Goal: Task Accomplishment & Management: Complete application form

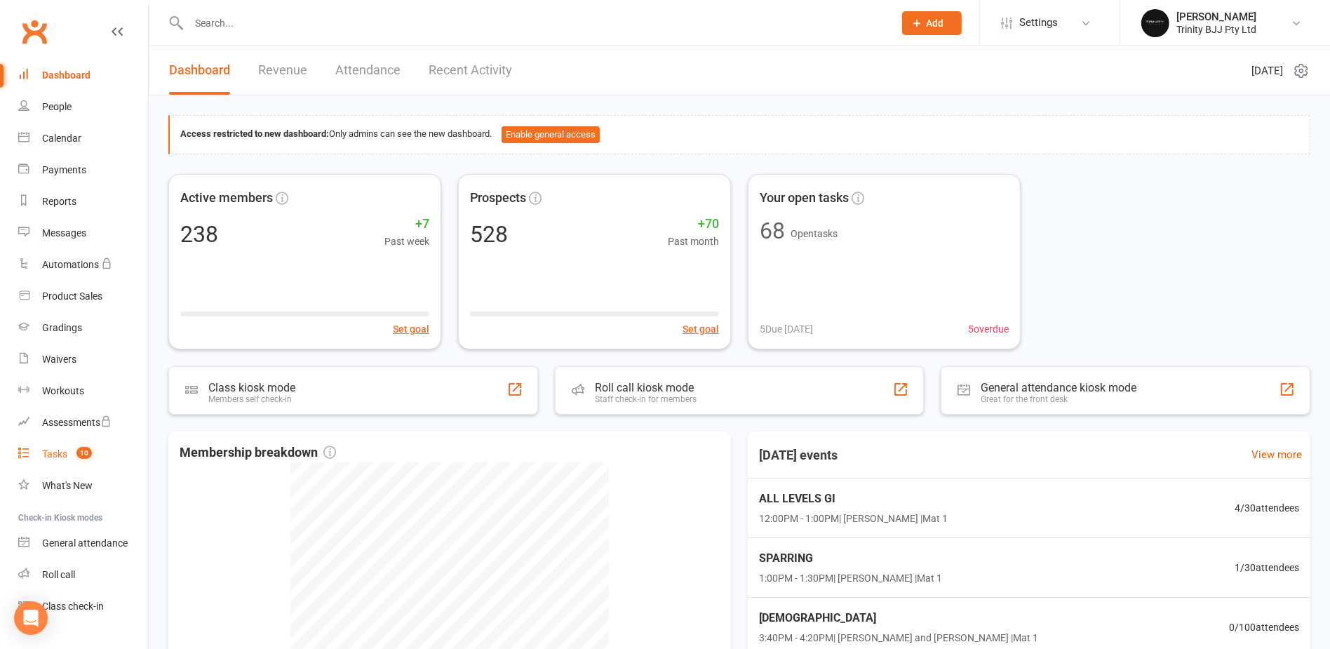
click at [55, 448] on div "Tasks" at bounding box center [54, 453] width 25 height 11
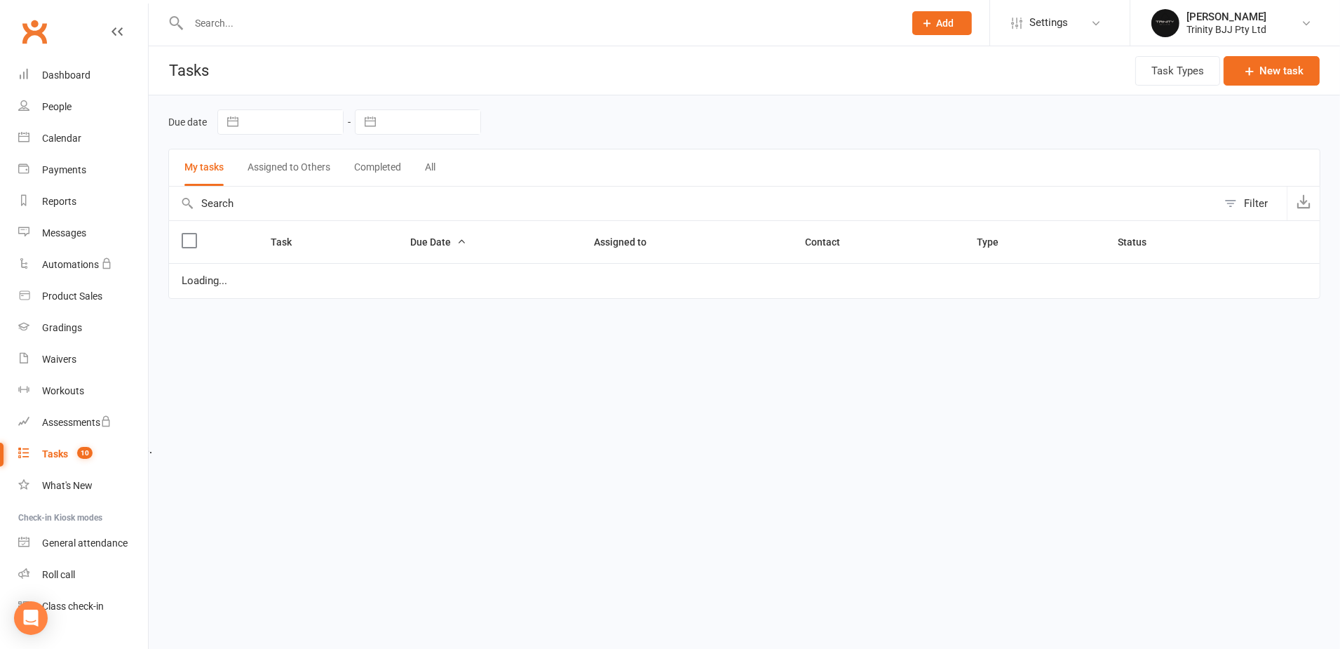
select select "started"
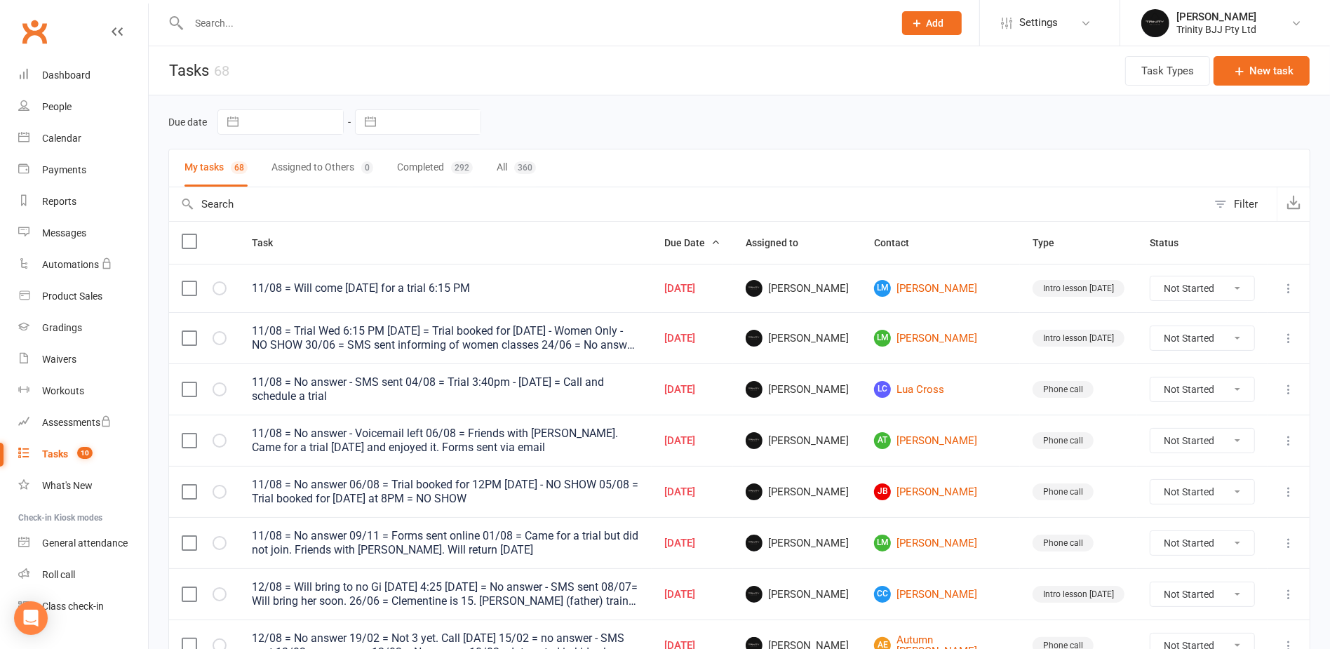
click at [373, 123] on button "button" at bounding box center [370, 122] width 25 height 24
select select "6"
select select "2025"
select select "7"
select select "2025"
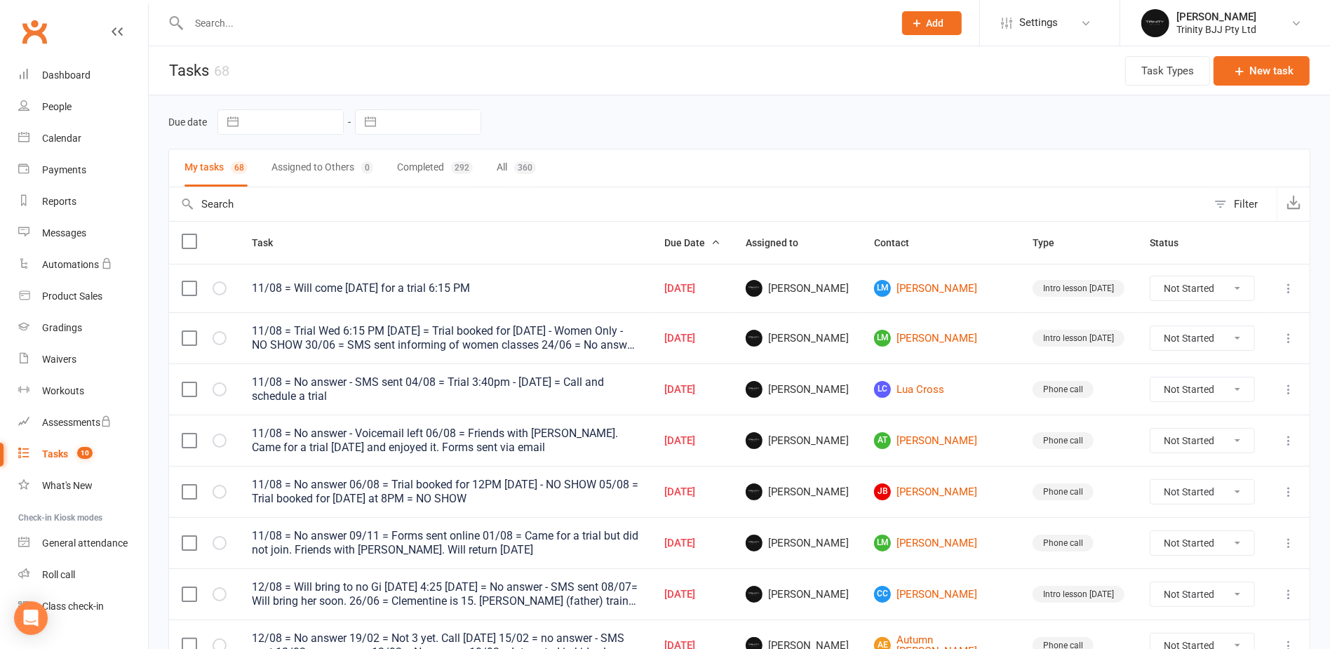
select select "8"
select select "2025"
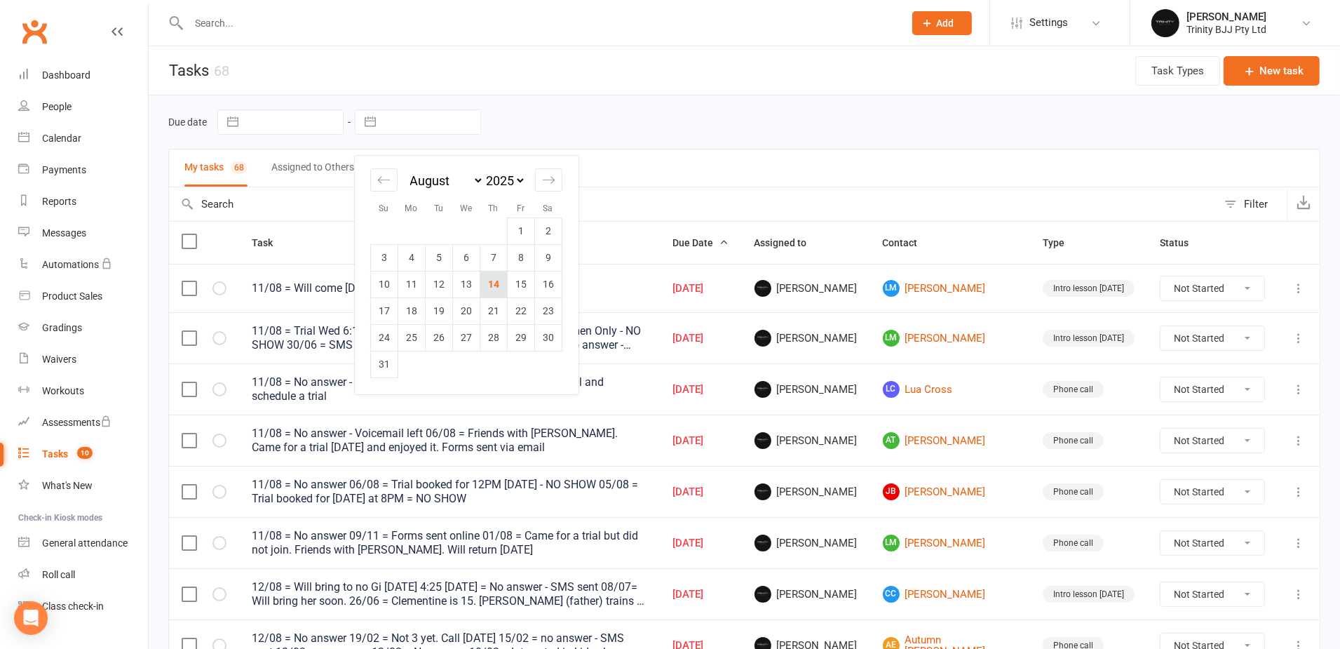
click at [494, 281] on td "14" at bounding box center [493, 284] width 27 height 27
type input "[DATE]"
select select "started"
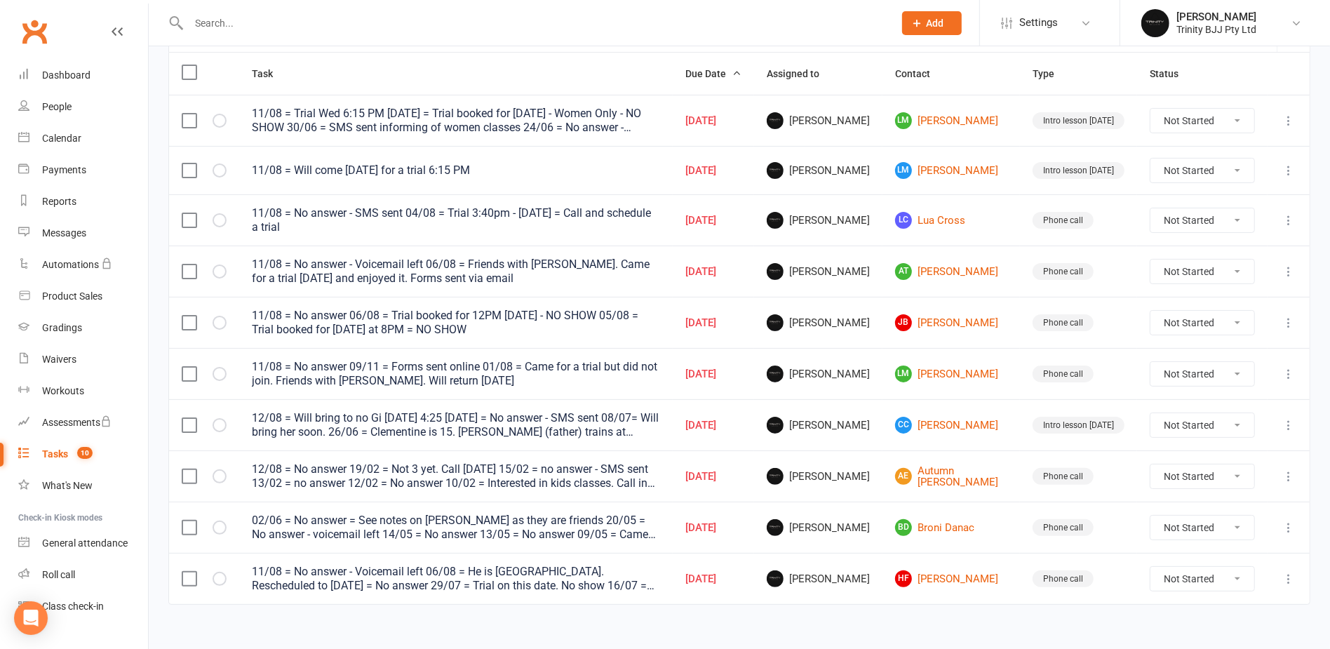
scroll to position [181, 0]
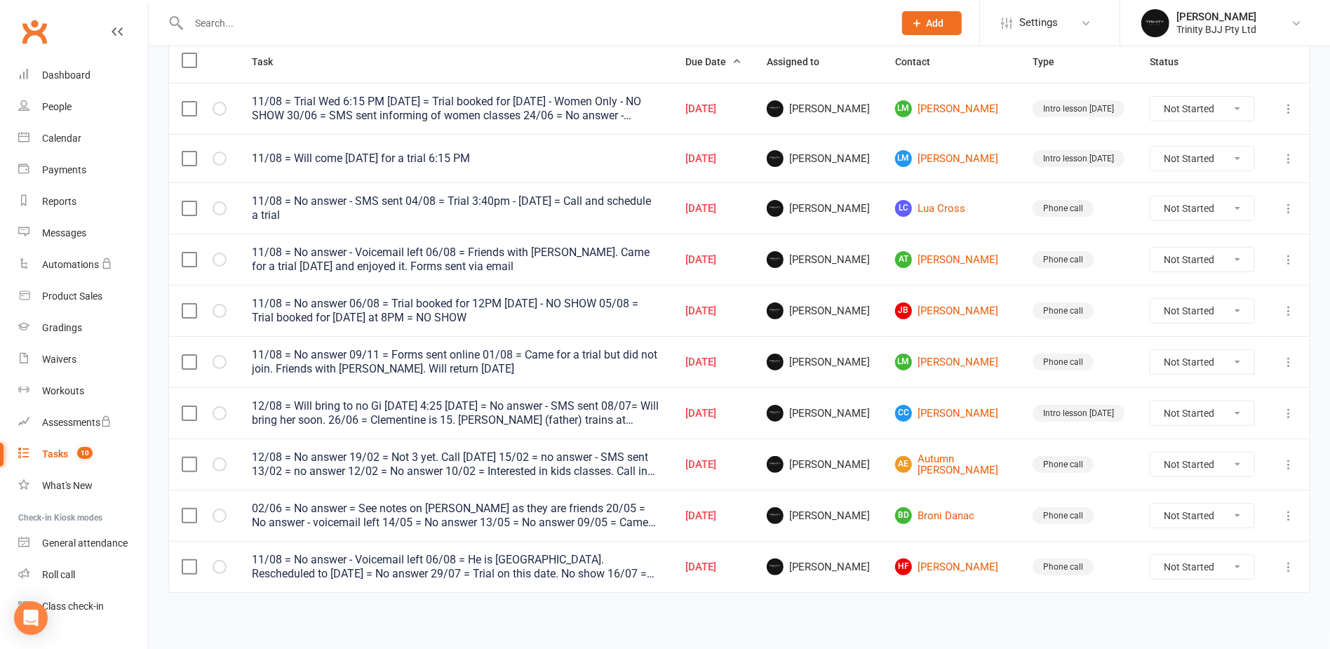
click at [1208, 111] on select "Not Started In Progress Waiting Complete" at bounding box center [1202, 109] width 104 height 24
click at [1150, 97] on select "Not Started In Progress Waiting Complete" at bounding box center [1202, 109] width 104 height 24
select select "unstarted"
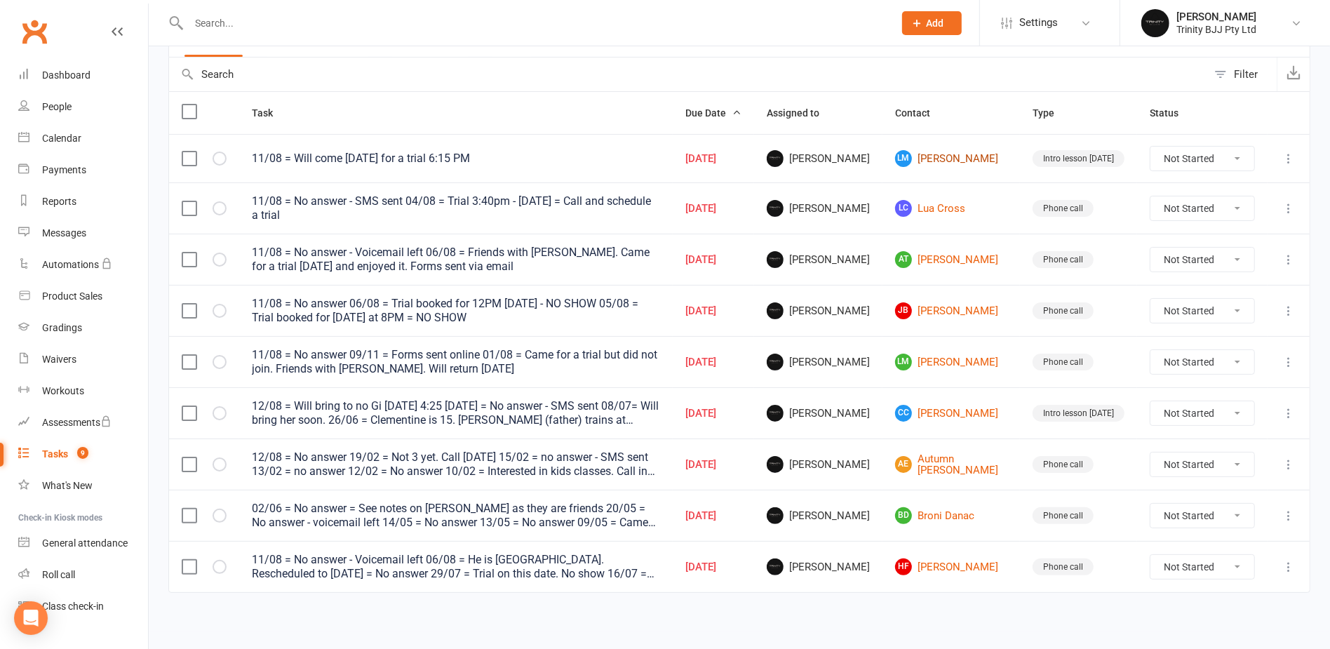
click at [963, 156] on link "[PERSON_NAME]" at bounding box center [951, 158] width 112 height 17
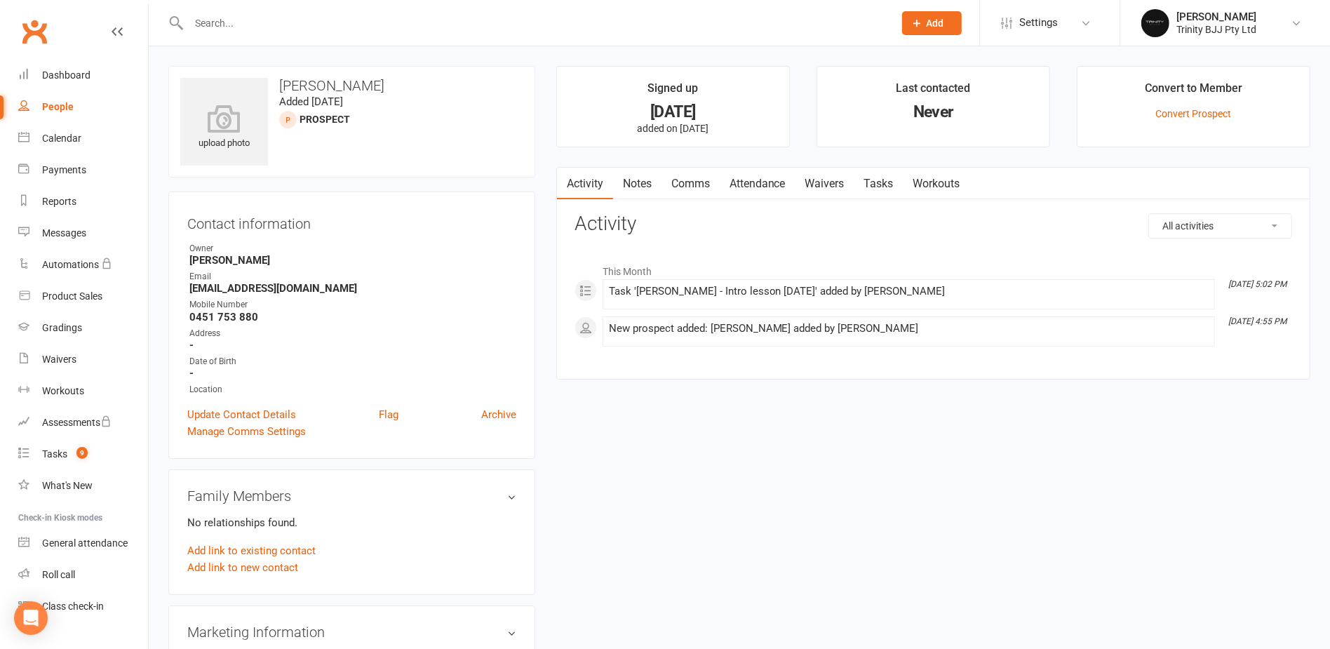
click at [880, 188] on link "Tasks" at bounding box center [878, 184] width 49 height 32
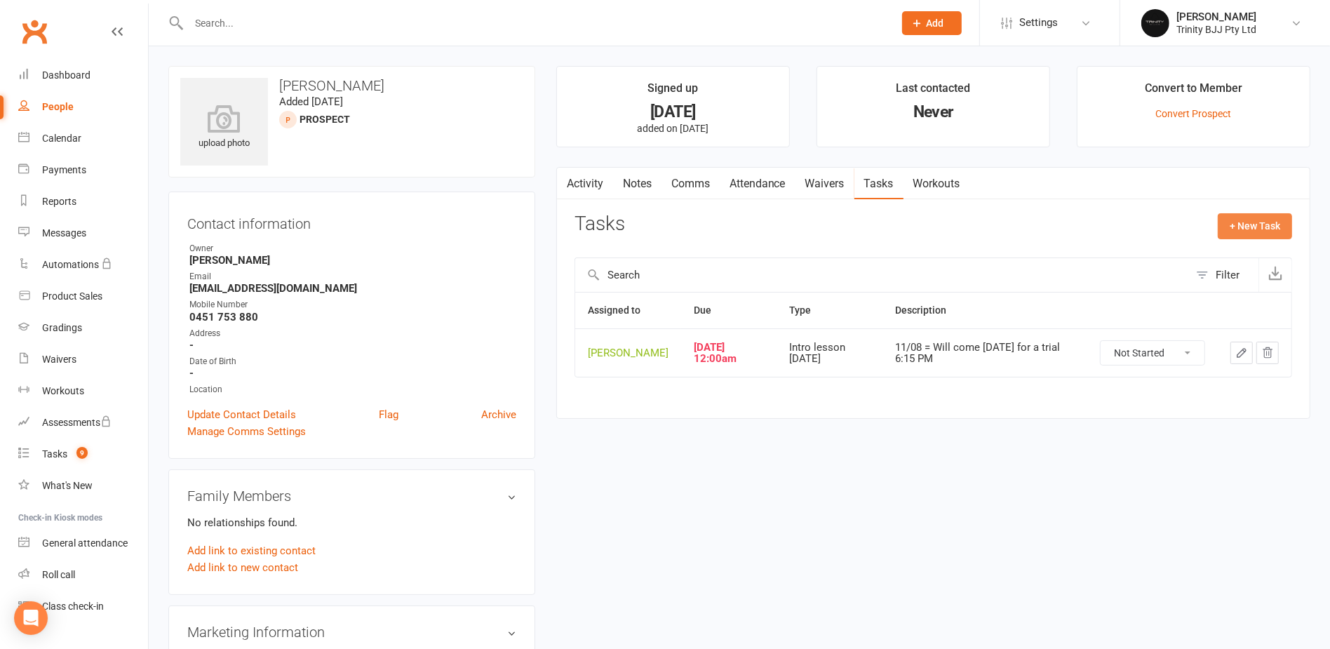
click at [1254, 236] on button "+ New Task" at bounding box center [1254, 225] width 74 height 25
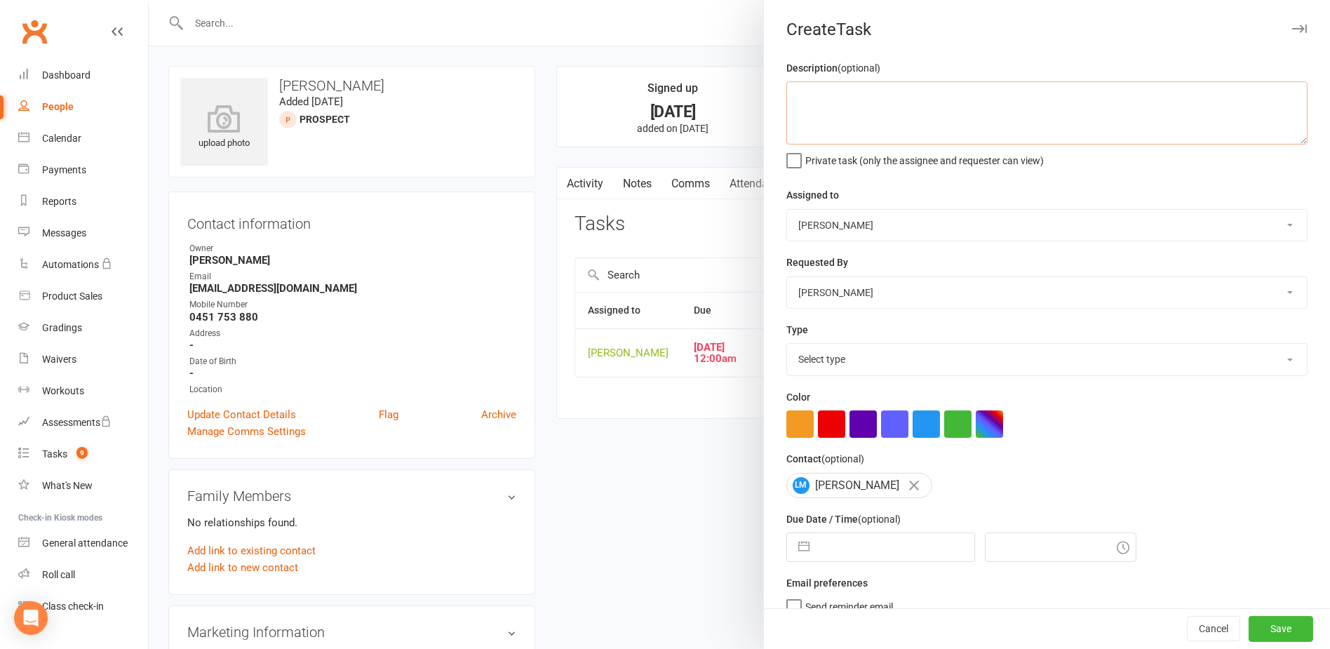
click at [848, 100] on textarea at bounding box center [1046, 112] width 521 height 63
click at [999, 97] on textarea "14/08 = Trying SJJA [DATE]. Call [DATE]" at bounding box center [1046, 112] width 521 height 63
type textarea "14/08 = Trying SJJA [DATE]. Call [DATE][DATE] = Trial Wed at 6:15"
click at [798, 552] on button "button" at bounding box center [803, 547] width 25 height 28
select select "6"
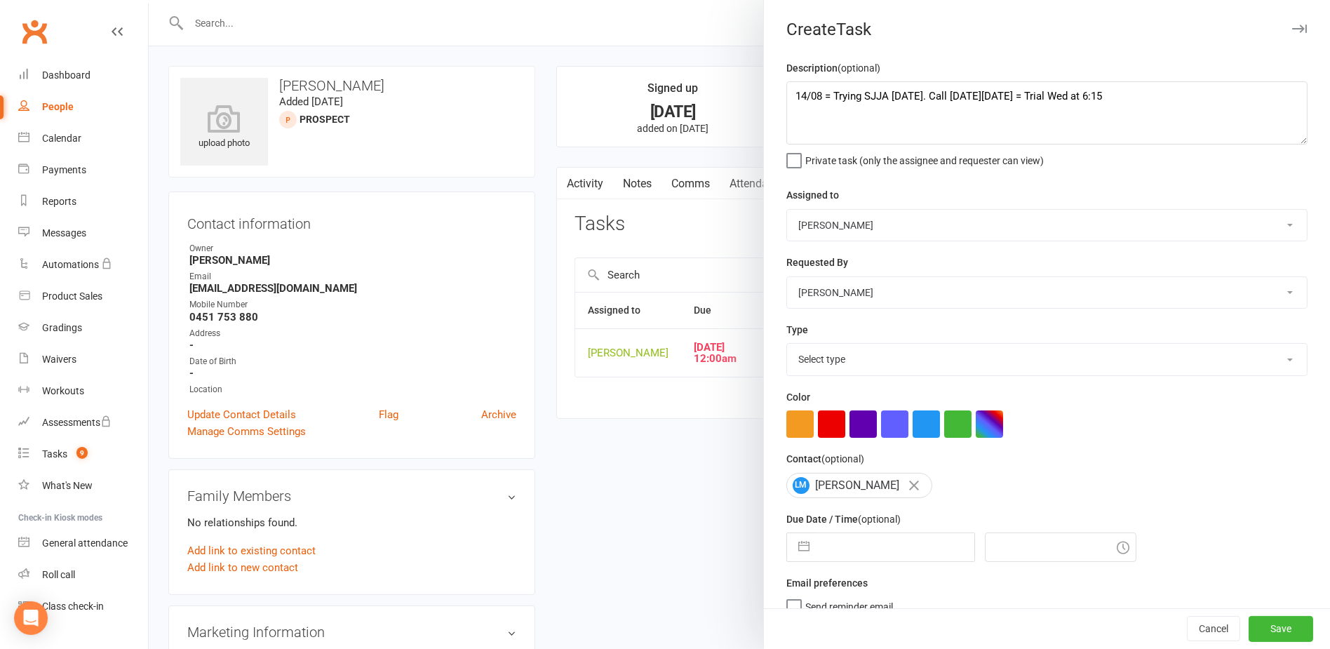
select select "2025"
select select "7"
select select "2025"
select select "8"
select select "2025"
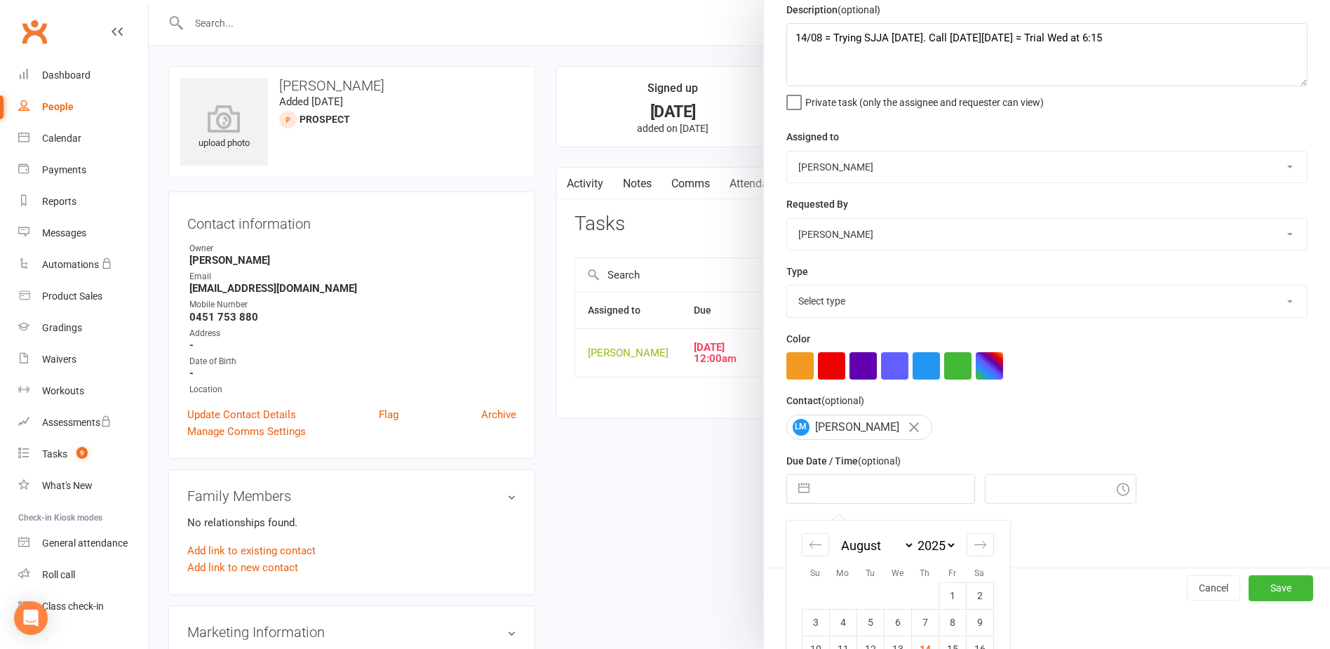
scroll to position [169, 0]
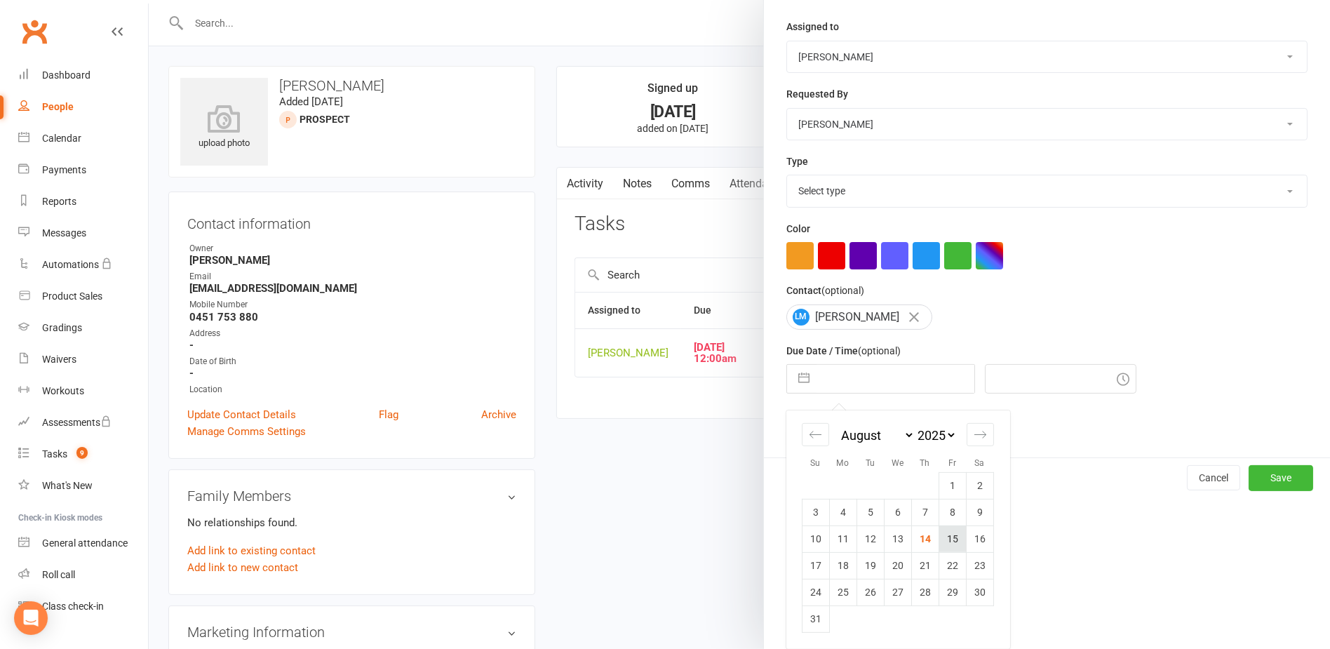
click at [954, 537] on td "15" at bounding box center [951, 538] width 27 height 27
type input "[DATE]"
type input "12:15pm"
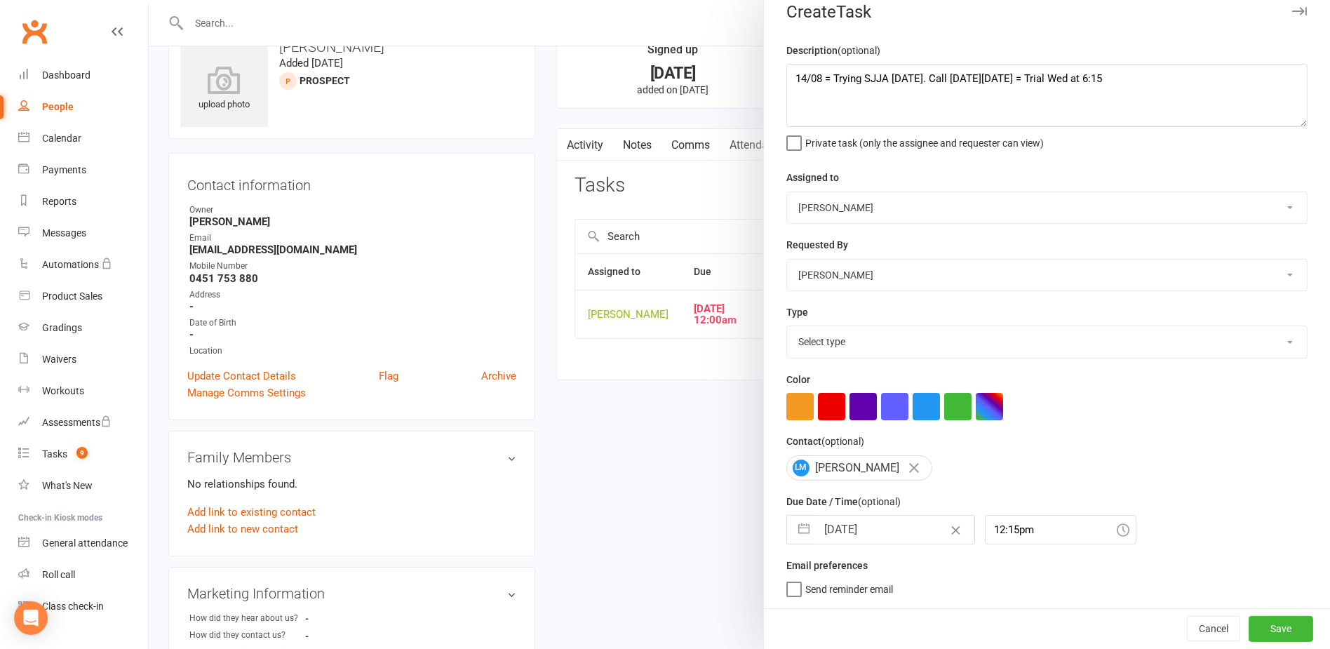
scroll to position [70, 0]
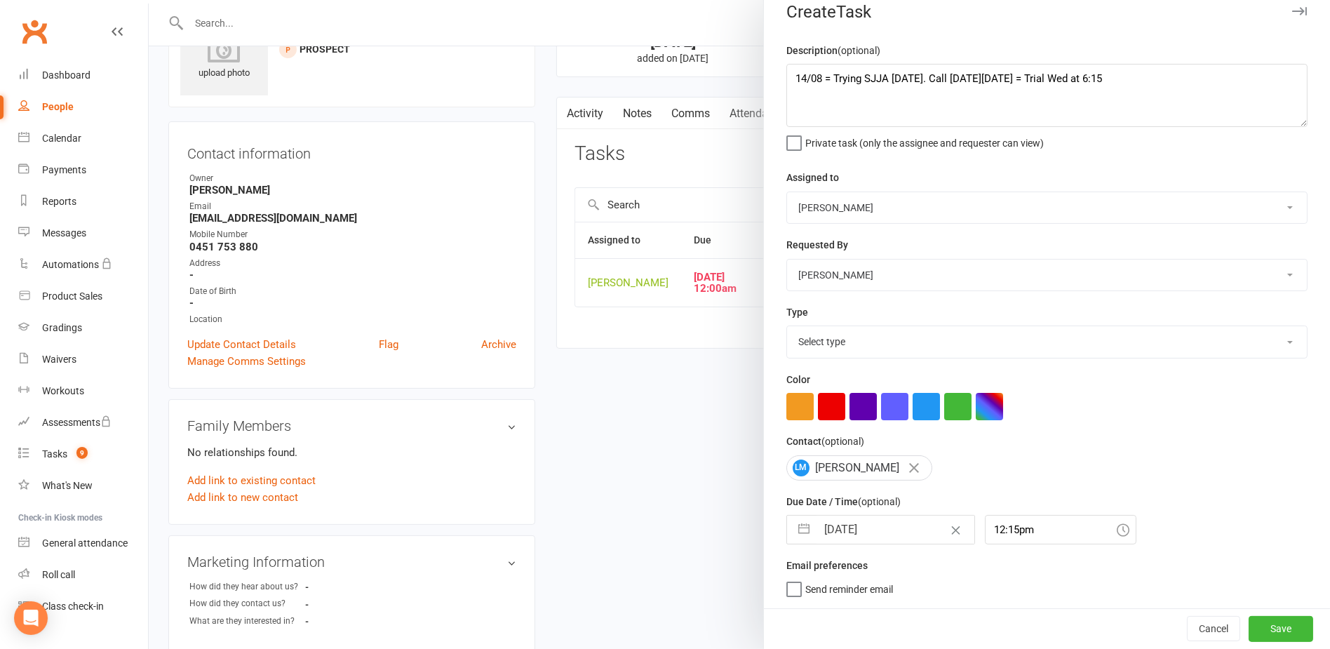
click at [933, 351] on select "Select type E-mail In person Intro lesson [DATE] Meeting Phone call Add new tas…" at bounding box center [1047, 341] width 520 height 31
select select "28721"
click at [787, 326] on select "Select type E-mail In person Intro lesson [DATE] Meeting Phone call Add new tas…" at bounding box center [1047, 341] width 520 height 31
click at [1271, 631] on button "Save" at bounding box center [1280, 628] width 65 height 25
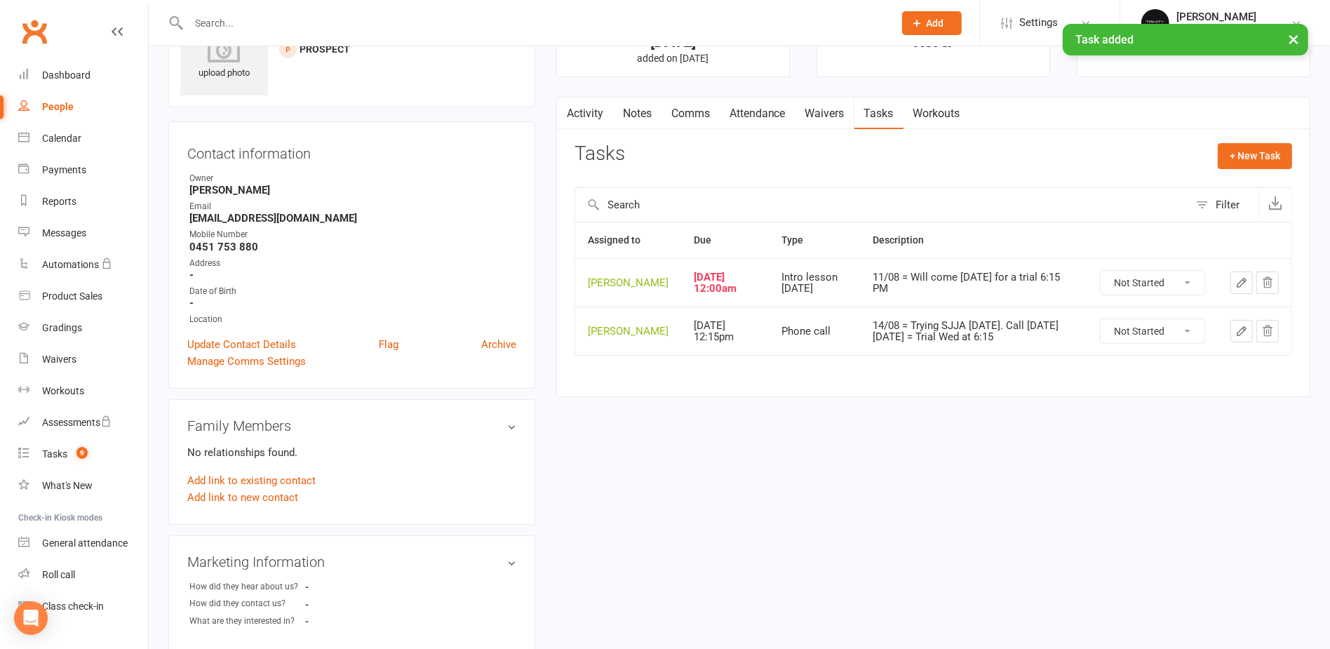
click at [1268, 280] on icon "button" at bounding box center [1267, 282] width 13 height 13
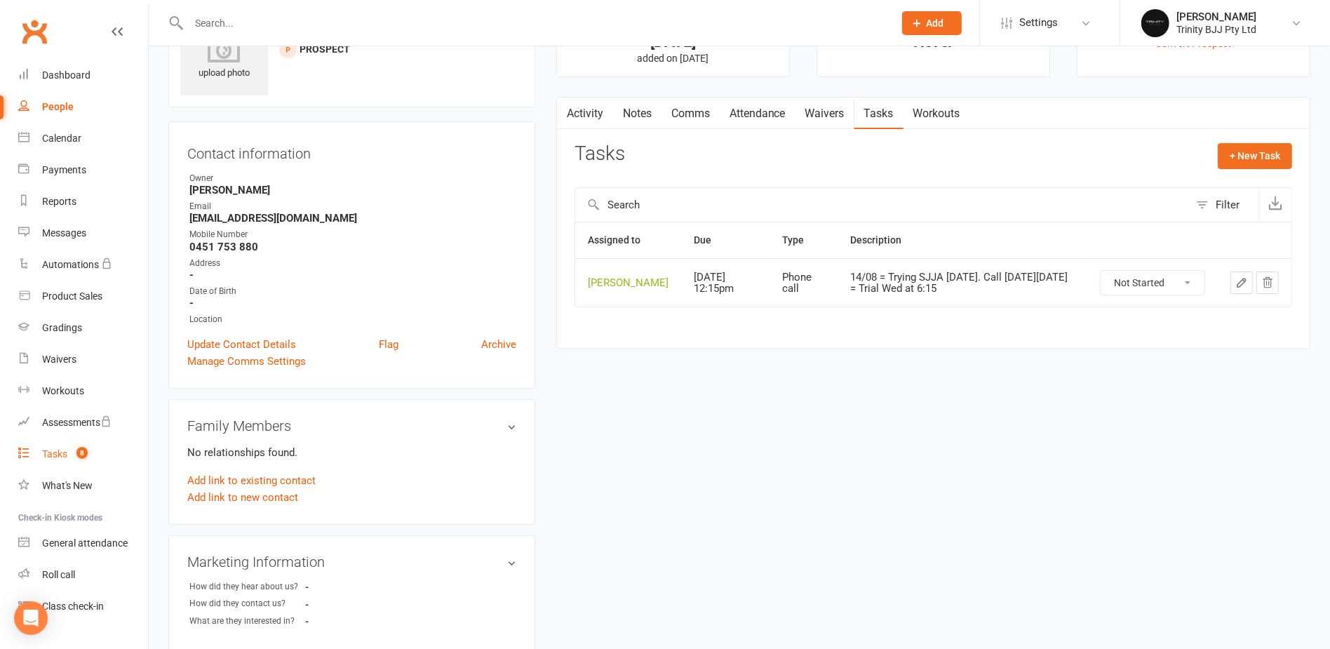
click at [56, 452] on div "Tasks" at bounding box center [54, 453] width 25 height 11
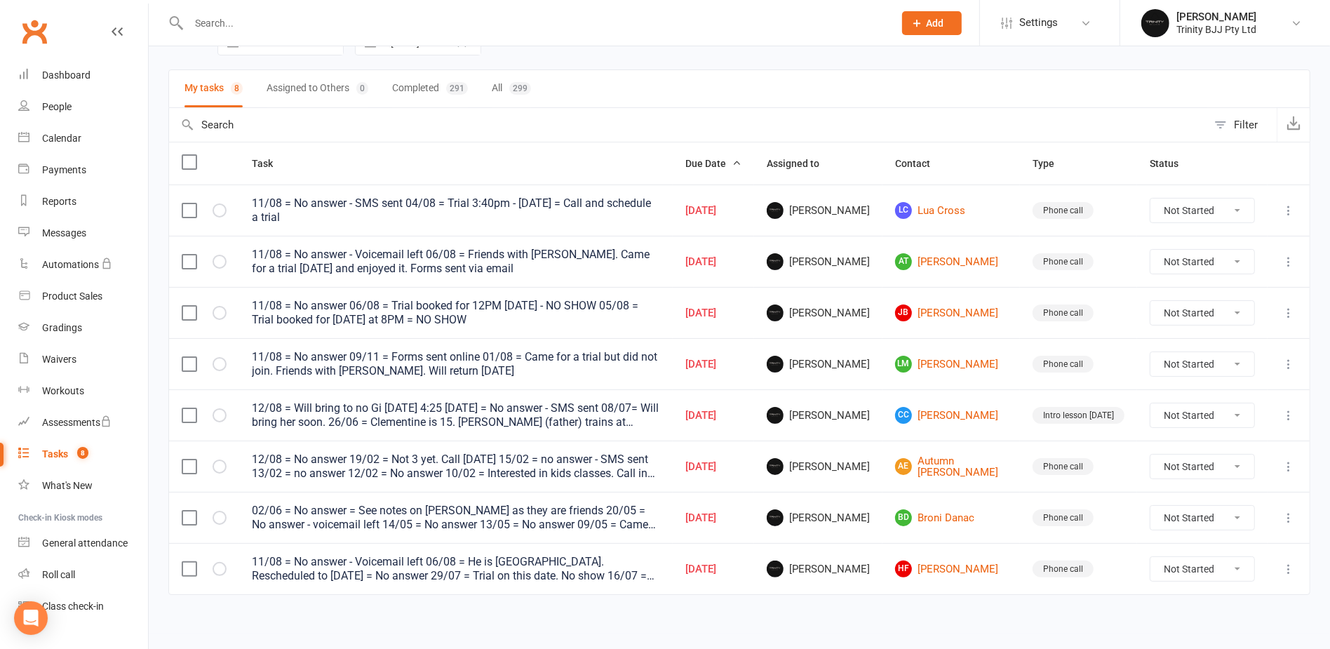
scroll to position [82, 0]
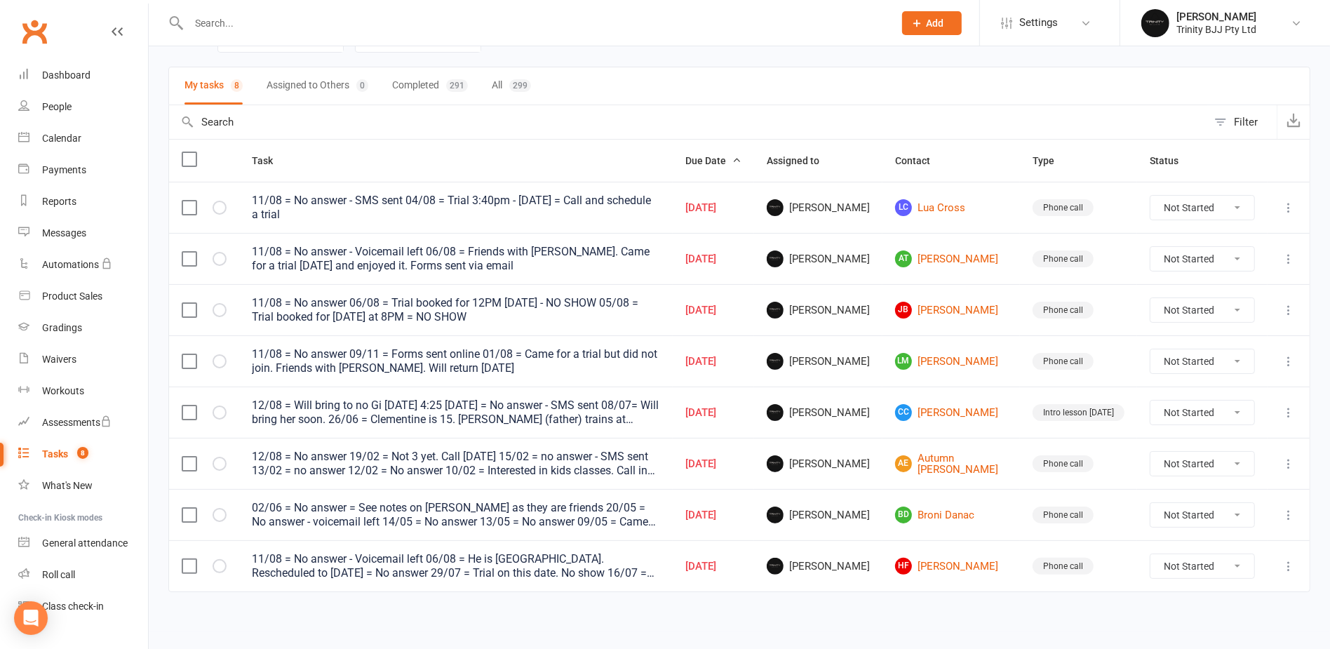
click at [637, 62] on div "Due date Navigate forward to interact with the calendar and select a date. Pres…" at bounding box center [739, 39] width 1142 height 53
